Goal: Information Seeking & Learning: Learn about a topic

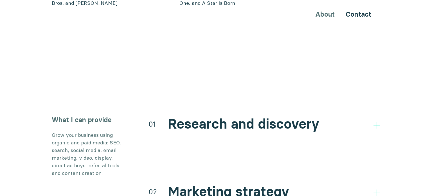
scroll to position [1028, 0]
click at [375, 121] on icon at bounding box center [377, 124] width 7 height 7
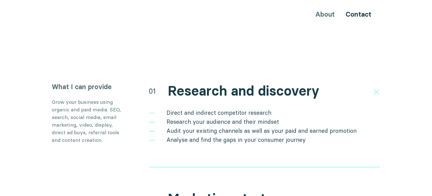
scroll to position [1061, 0]
click at [242, 190] on h2 "Marketing strategy" at bounding box center [229, 198] width 122 height 16
click at [377, 195] on icon at bounding box center [377, 199] width 7 height 7
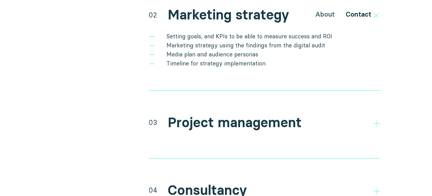
scroll to position [1225, 0]
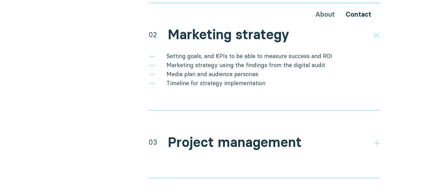
click at [378, 140] on icon at bounding box center [377, 143] width 7 height 7
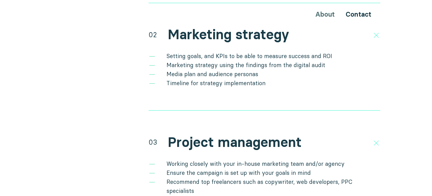
scroll to position [1077, 0]
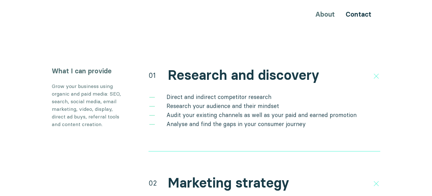
drag, startPoint x: 55, startPoint y: 10, endPoint x: 109, endPoint y: 11, distance: 53.8
click at [109, 11] on div "About Contact" at bounding box center [216, 14] width 338 height 10
drag, startPoint x: 110, startPoint y: 10, endPoint x: 63, endPoint y: 10, distance: 47.3
click at [63, 10] on div "About Contact" at bounding box center [216, 14] width 338 height 10
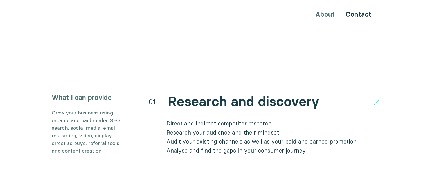
scroll to position [1050, 0]
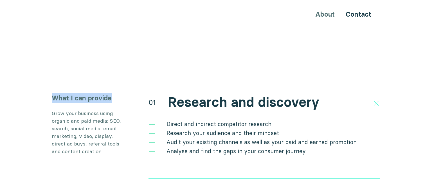
drag, startPoint x: 53, startPoint y: 35, endPoint x: 110, endPoint y: 38, distance: 57.2
click at [110, 93] on h3 "What I can provide" at bounding box center [88, 98] width 73 height 10
copy h3 "What I can provide"
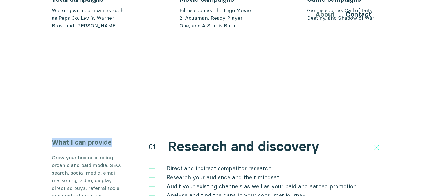
scroll to position [997, 0]
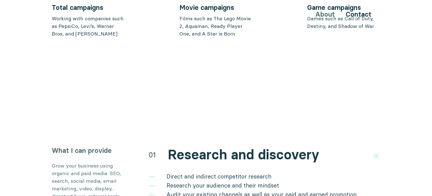
click at [377, 151] on icon at bounding box center [377, 156] width 10 height 10
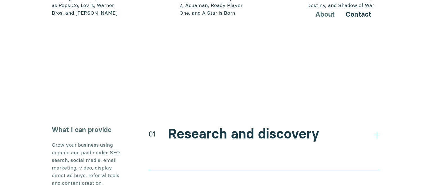
scroll to position [1019, 0]
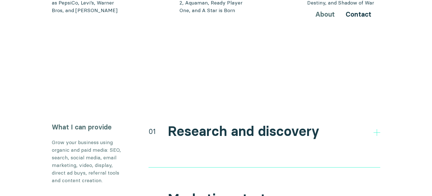
scroll to position [1021, 0]
click at [378, 128] on icon at bounding box center [377, 131] width 7 height 7
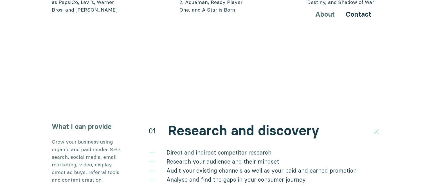
click at [378, 127] on icon at bounding box center [377, 132] width 10 height 10
